Goal: Task Accomplishment & Management: Manage account settings

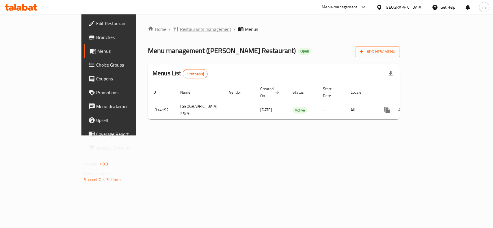
click at [180, 28] on span "Restaurants management" at bounding box center [205, 29] width 51 height 7
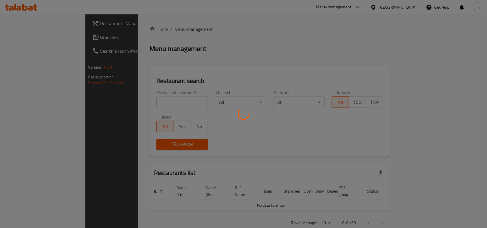
click at [27, 39] on div at bounding box center [243, 114] width 487 height 228
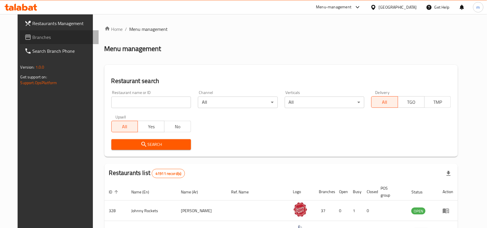
click at [33, 39] on span "Branches" at bounding box center [64, 37] width 62 height 7
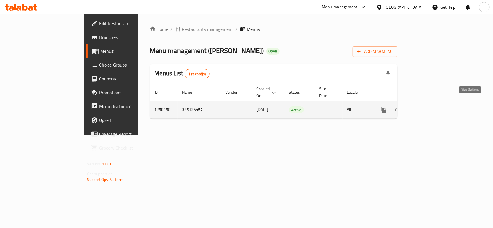
click at [428, 107] on icon "enhanced table" at bounding box center [425, 109] width 5 height 5
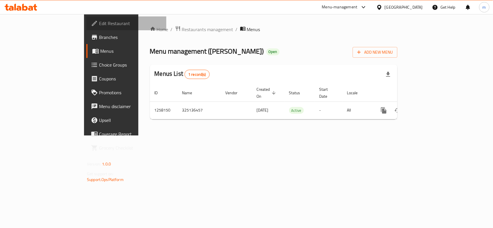
click at [99, 26] on span "Edit Restaurant" at bounding box center [130, 23] width 63 height 7
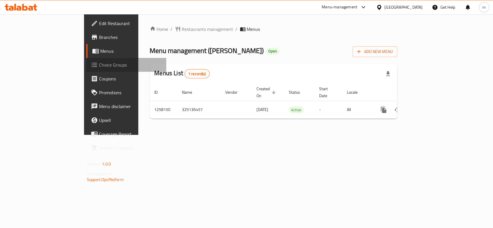
click at [99, 64] on span "Choice Groups" at bounding box center [130, 65] width 63 height 7
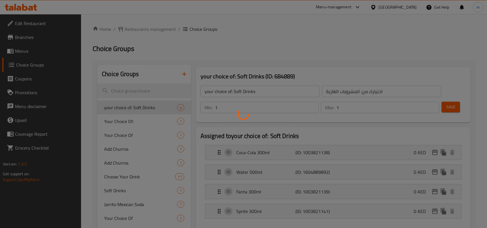
click at [131, 89] on div at bounding box center [243, 114] width 487 height 228
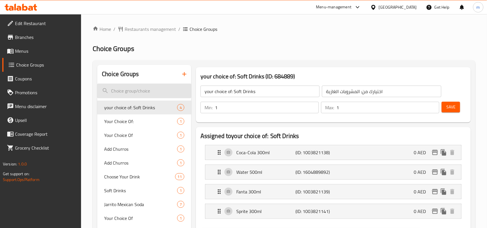
click at [131, 87] on input "search" at bounding box center [144, 91] width 94 height 15
paste input "Option change"
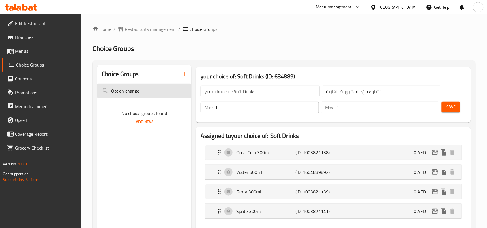
click at [129, 93] on input "Option change" at bounding box center [144, 91] width 94 height 15
paste input "Red"
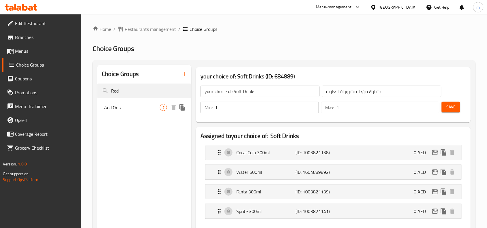
type input "Red"
click at [115, 109] on span "Add Ons" at bounding box center [132, 107] width 56 height 7
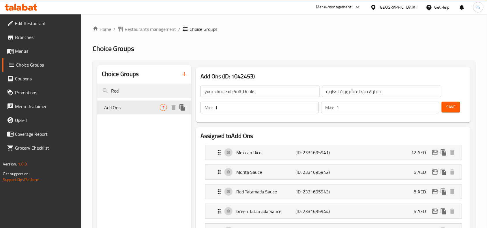
type input "Add Ons"
type input "إضافات"
type input "0"
type input "7"
click at [395, 6] on div "United Arab Emirates" at bounding box center [398, 7] width 38 height 6
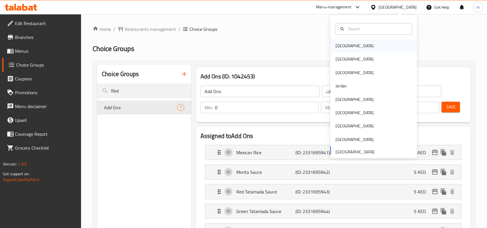
click at [340, 45] on div "Bahrain" at bounding box center [355, 46] width 38 height 6
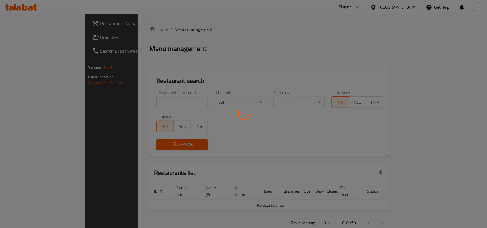
click at [379, 6] on div at bounding box center [243, 114] width 487 height 228
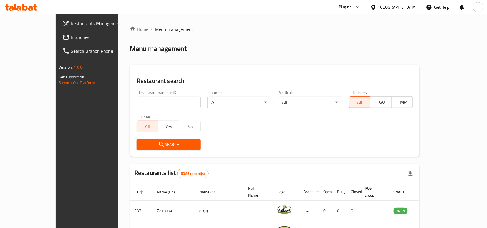
click at [352, 7] on div "Plugins" at bounding box center [345, 7] width 13 height 7
click at [308, 63] on div "Restaurant-Management" at bounding box center [327, 66] width 45 height 6
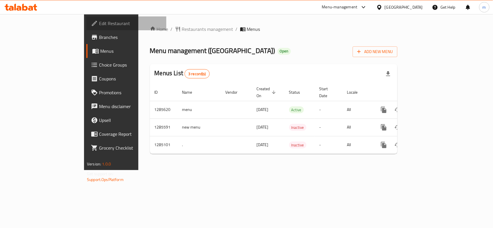
click at [99, 23] on span "Edit Restaurant" at bounding box center [130, 23] width 63 height 7
click at [99, 22] on span "Edit Restaurant" at bounding box center [130, 23] width 63 height 7
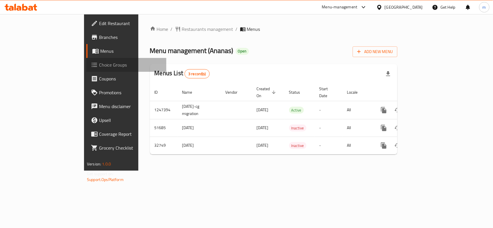
click at [99, 66] on span "Choice Groups" at bounding box center [130, 65] width 63 height 7
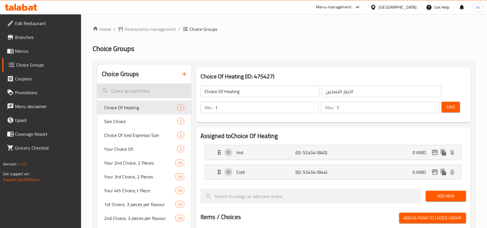
click at [135, 94] on input "search" at bounding box center [144, 91] width 94 height 15
paste input "Add On's:"
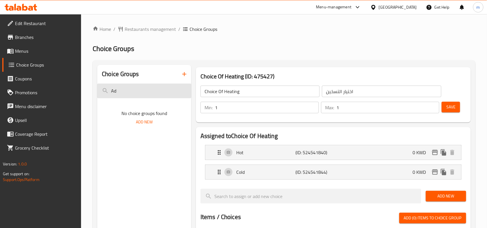
type input "A"
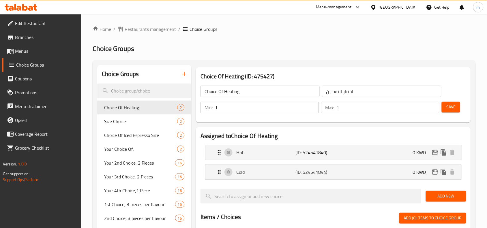
click at [379, 9] on div at bounding box center [375, 7] width 8 height 6
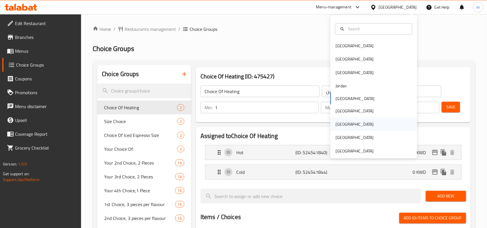
click at [337, 125] on div "[GEOGRAPHIC_DATA]" at bounding box center [355, 125] width 38 height 6
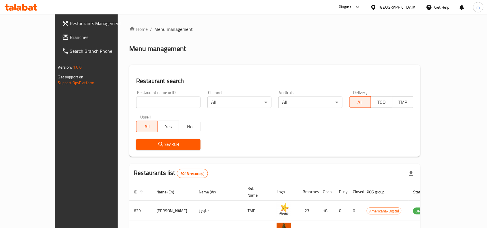
click at [352, 7] on div "Plugins" at bounding box center [345, 7] width 13 height 7
click at [334, 67] on div "Restaurant-Management" at bounding box center [331, 66] width 45 height 6
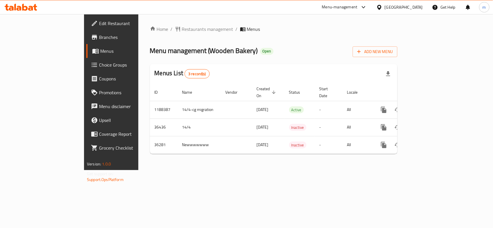
click at [99, 23] on span "Edit Restaurant" at bounding box center [130, 23] width 63 height 7
click at [99, 64] on span "Choice Groups" at bounding box center [130, 65] width 63 height 7
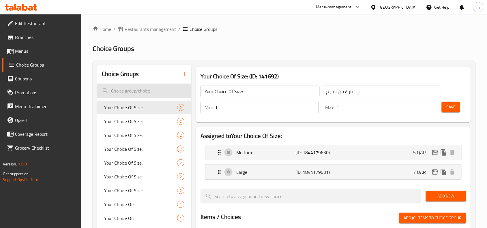
click at [116, 86] on input "search" at bounding box center [144, 91] width 94 height 15
paste input "Add On's:"
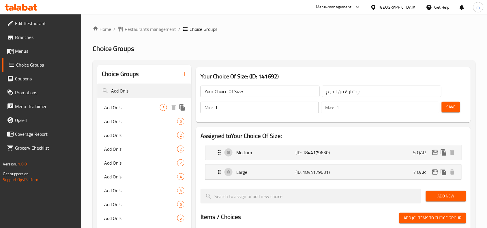
type input "Add On's:"
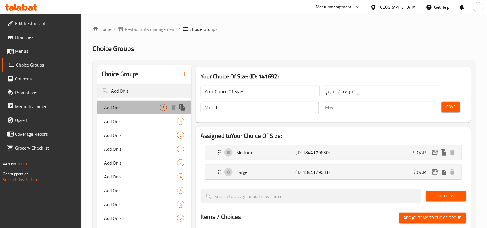
click at [131, 106] on span "Add On's:" at bounding box center [132, 107] width 56 height 7
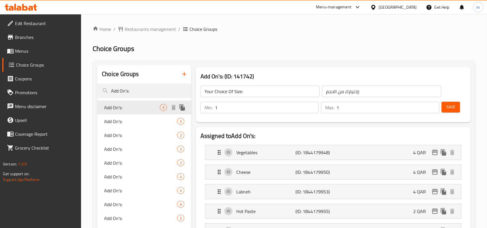
type input "Add On's:"
type input "الإضافات:"
type input "0"
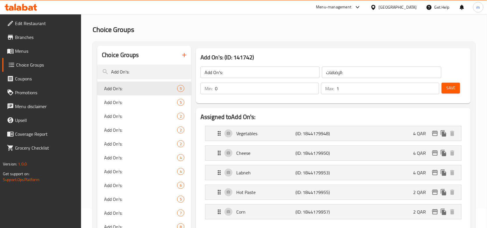
scroll to position [36, 0]
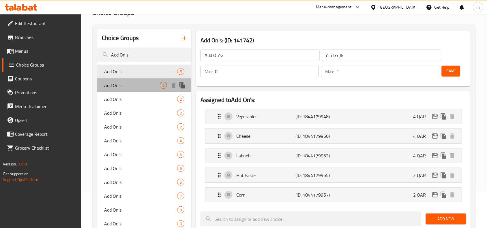
click at [106, 87] on span "Add On's:" at bounding box center [132, 85] width 56 height 7
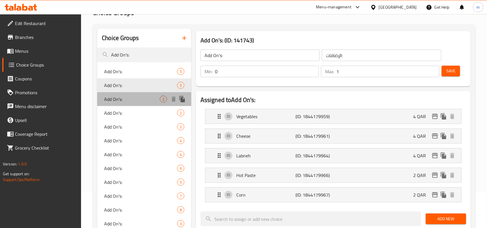
click at [106, 101] on span "Add On's:" at bounding box center [132, 99] width 56 height 7
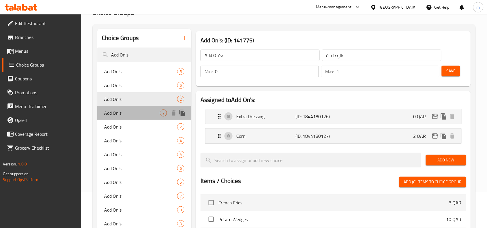
click at [110, 107] on div "Add On's: 2" at bounding box center [144, 113] width 94 height 14
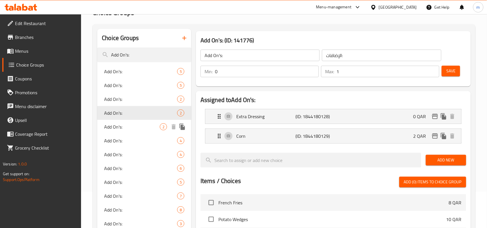
click at [111, 124] on span "Add On's:" at bounding box center [132, 127] width 56 height 7
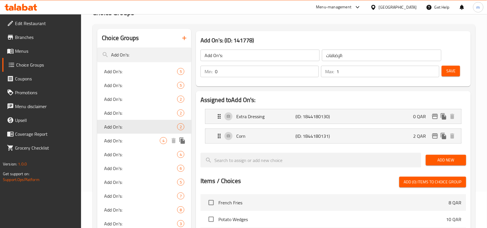
click at [115, 137] on span "Add On's:" at bounding box center [132, 140] width 56 height 7
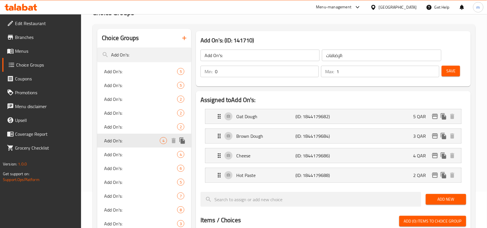
type input "Add On's:"
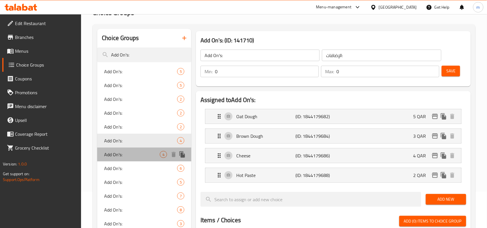
click at [117, 154] on span "Add On's:" at bounding box center [132, 154] width 56 height 7
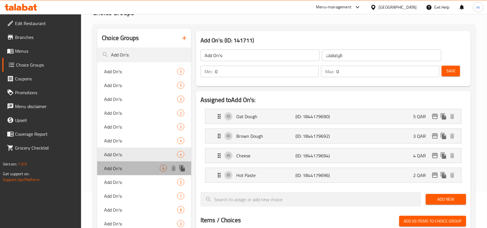
click at [116, 167] on span "Add On's:" at bounding box center [132, 168] width 56 height 7
type input "6"
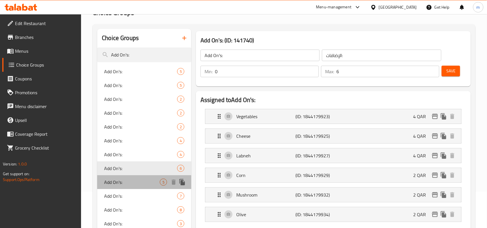
click at [118, 181] on span "Add On's:" at bounding box center [132, 182] width 56 height 7
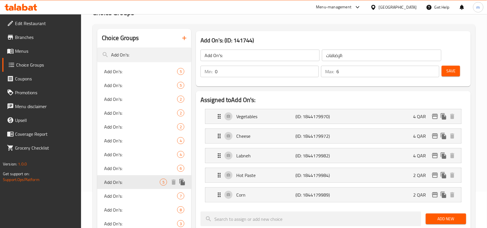
type input "Add On's:"
type input "1"
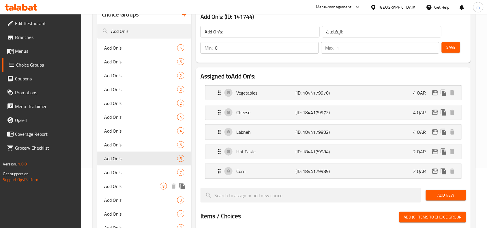
scroll to position [72, 0]
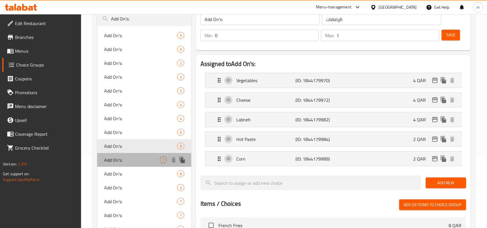
click at [119, 155] on div "Add On's: 7" at bounding box center [144, 160] width 94 height 14
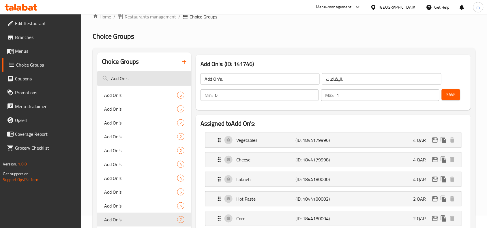
scroll to position [0, 0]
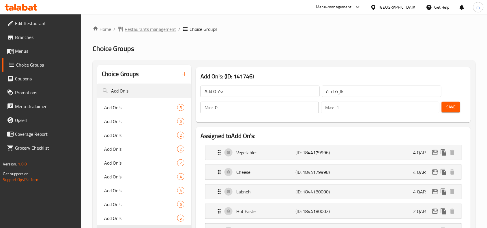
click at [142, 32] on span "Restaurants management" at bounding box center [150, 29] width 51 height 7
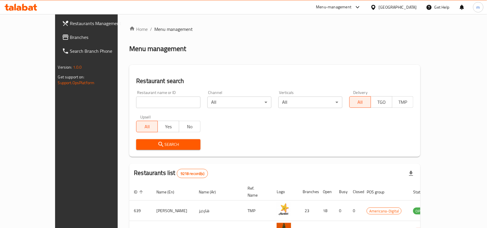
click at [70, 36] on span "Branches" at bounding box center [101, 37] width 62 height 7
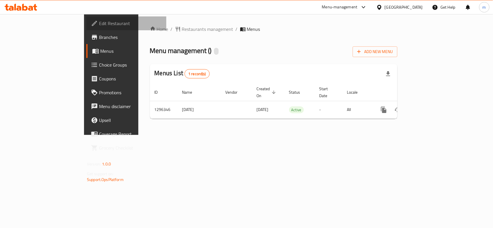
click at [99, 22] on span "Edit Restaurant" at bounding box center [130, 23] width 63 height 7
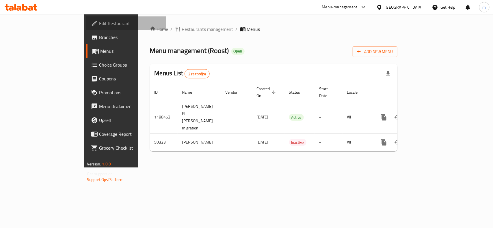
click at [99, 22] on span "Edit Restaurant" at bounding box center [130, 23] width 63 height 7
click at [99, 64] on span "Choice Groups" at bounding box center [130, 65] width 63 height 7
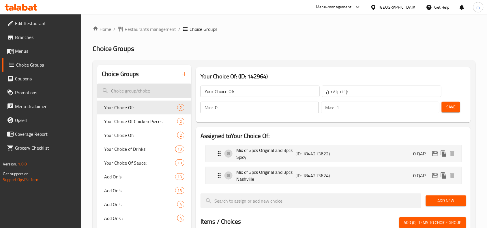
click at [120, 90] on input "search" at bounding box center [144, 91] width 94 height 15
paste input "Your Choice Box 6"
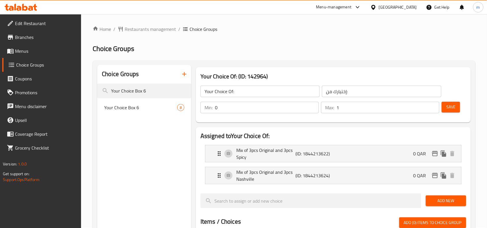
type input "Your Choice Box 6"
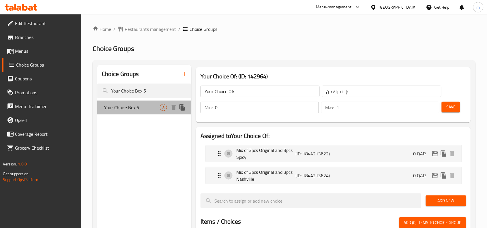
click at [126, 105] on span "Your Choice Box 6" at bounding box center [132, 107] width 56 height 7
type input "Your Choice Box 6"
type input "صندوق اختيارك 6"
type input "1"
type input "6"
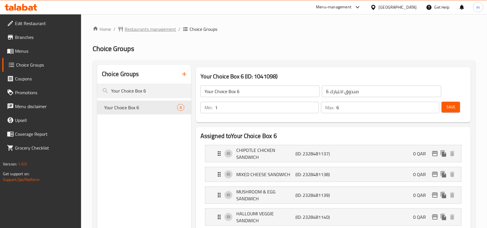
click at [155, 30] on span "Restaurants management" at bounding box center [150, 29] width 51 height 7
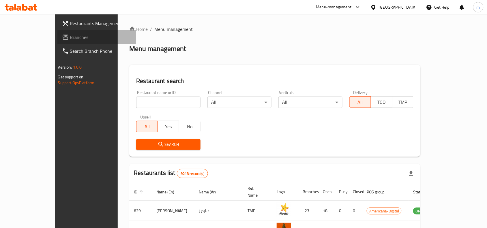
click at [70, 34] on span "Branches" at bounding box center [101, 37] width 62 height 7
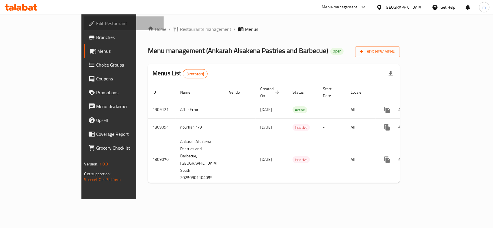
click at [96, 26] on span "Edit Restaurant" at bounding box center [127, 23] width 63 height 7
click at [180, 31] on span "Restaurants management" at bounding box center [205, 29] width 51 height 7
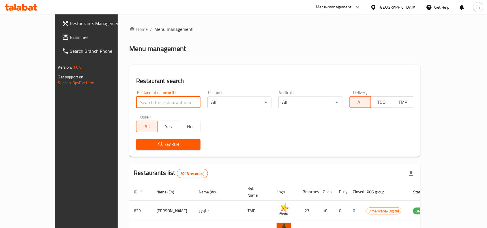
click at [136, 102] on input "search" at bounding box center [168, 103] width 64 height 12
paste input "705147"
type input "705147"
click at [141, 143] on span "Search" at bounding box center [168, 144] width 55 height 7
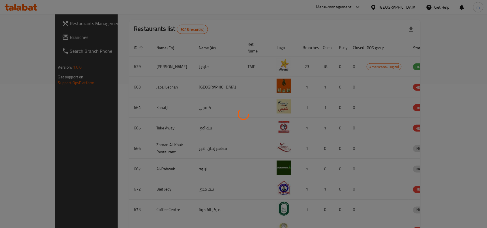
scroll to position [25, 0]
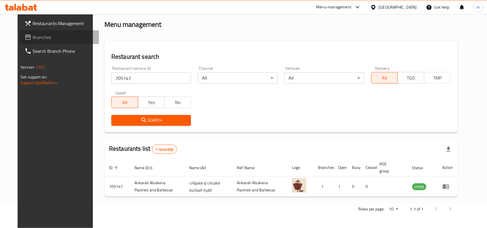
click at [33, 35] on span "Branches" at bounding box center [64, 37] width 62 height 7
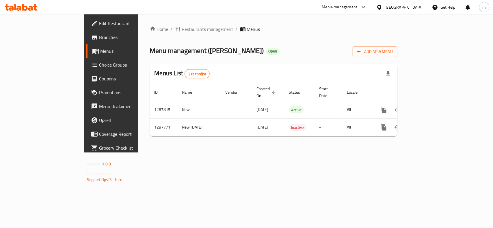
click at [99, 20] on span "Edit Restaurant" at bounding box center [130, 23] width 63 height 7
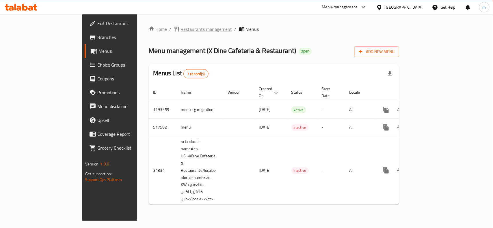
click at [181, 29] on span "Restaurants management" at bounding box center [206, 29] width 51 height 7
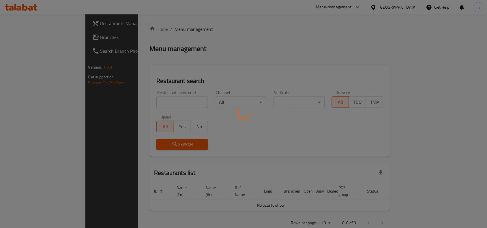
click at [23, 34] on div at bounding box center [243, 114] width 487 height 228
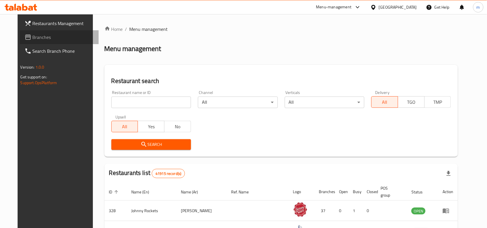
click at [33, 37] on span "Branches" at bounding box center [64, 37] width 62 height 7
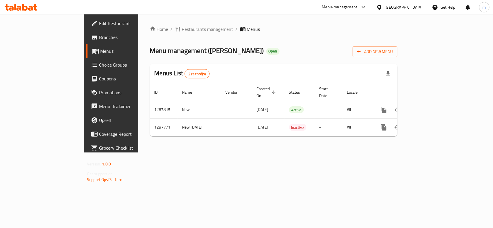
click at [99, 23] on span "Edit Restaurant" at bounding box center [130, 23] width 63 height 7
